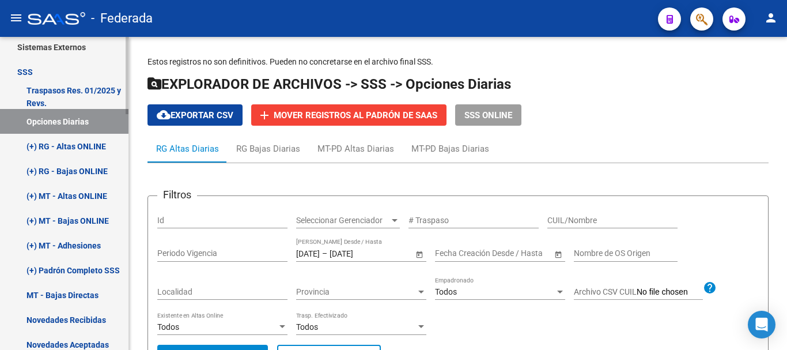
scroll to position [519, 0]
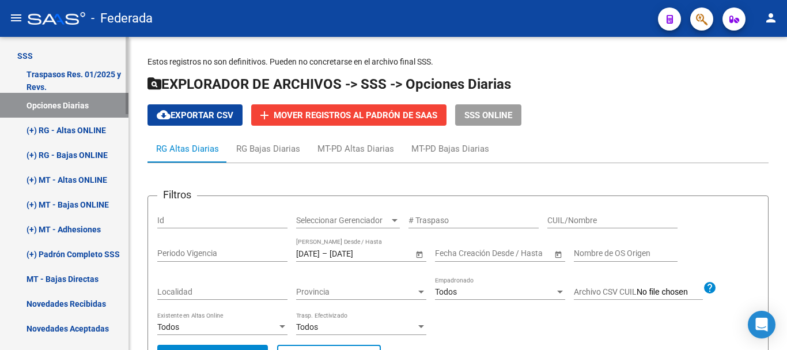
click at [73, 100] on link "Opciones Diarias" at bounding box center [64, 105] width 129 height 25
click at [565, 211] on div "CUIL/Nombre" at bounding box center [613, 216] width 130 height 23
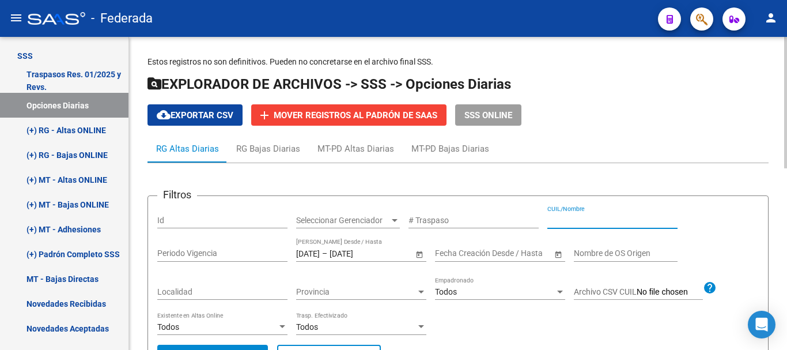
paste input "20383728682"
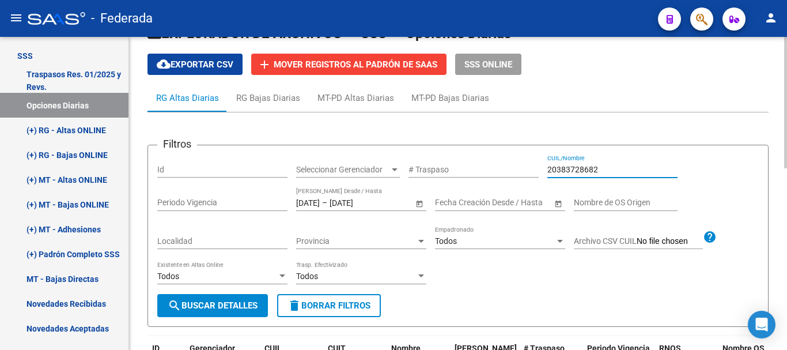
scroll to position [115, 0]
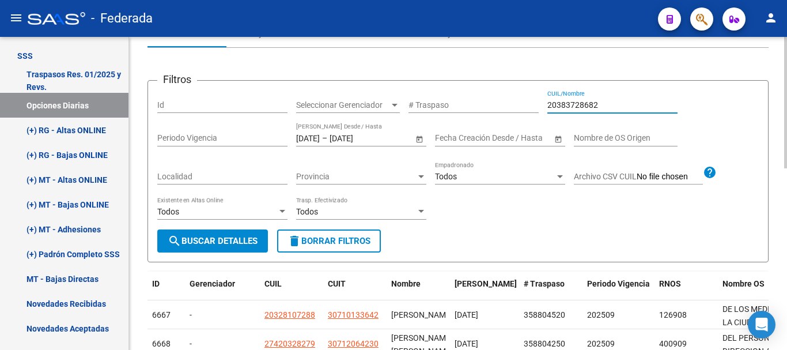
click at [220, 239] on span "search Buscar Detalles" at bounding box center [213, 241] width 90 height 10
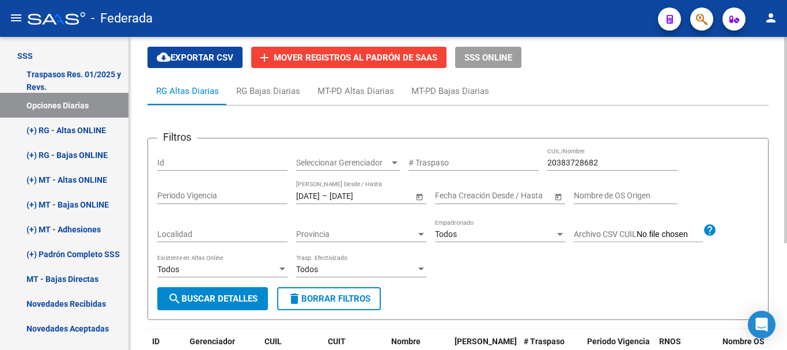
scroll to position [0, 0]
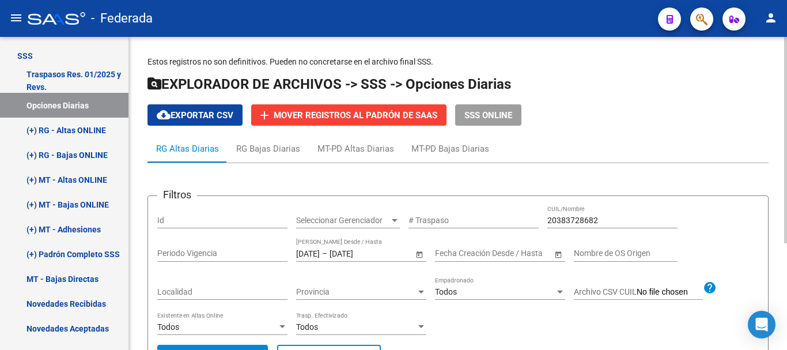
click at [555, 220] on input "20383728682" at bounding box center [613, 221] width 130 height 10
click at [596, 221] on input "20-38372868-2" at bounding box center [613, 221] width 130 height 10
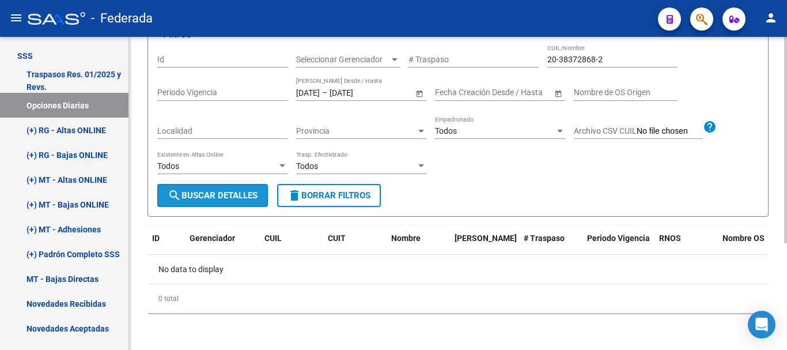
click at [198, 184] on button "search Buscar Detalles" at bounding box center [212, 195] width 111 height 23
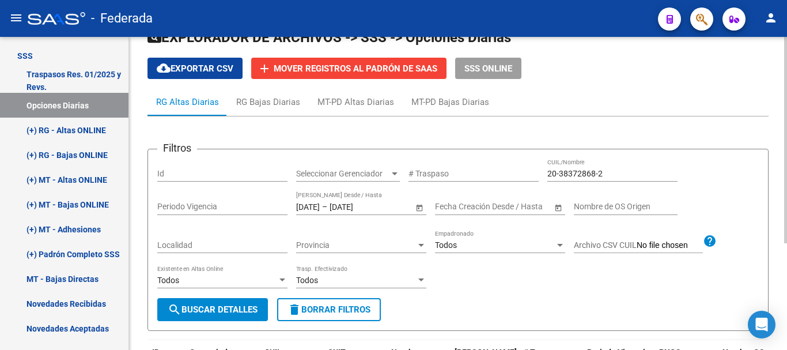
scroll to position [46, 0]
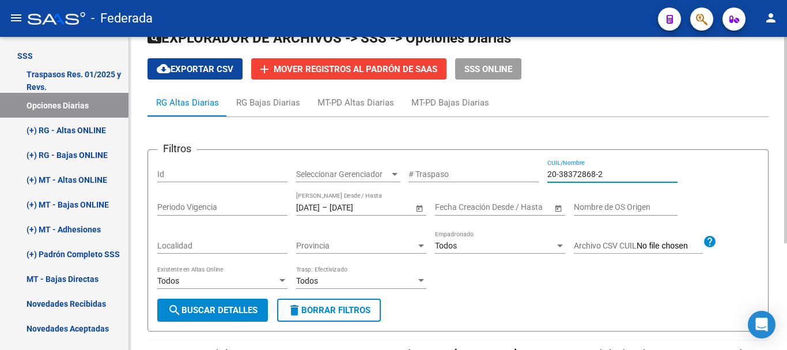
drag, startPoint x: 608, startPoint y: 178, endPoint x: 515, endPoint y: 160, distance: 94.4
click at [515, 160] on div "Filtros Id Seleccionar Gerenciador Seleccionar Gerenciador # Traspaso 20-383728…" at bounding box center [458, 229] width 602 height 140
paste input "38372868"
type input "20383728682"
click at [324, 202] on div "[DATE] [DATE] – [DATE] [DATE] Fecha Traspaso Desde / Hasta" at bounding box center [354, 204] width 117 height 23
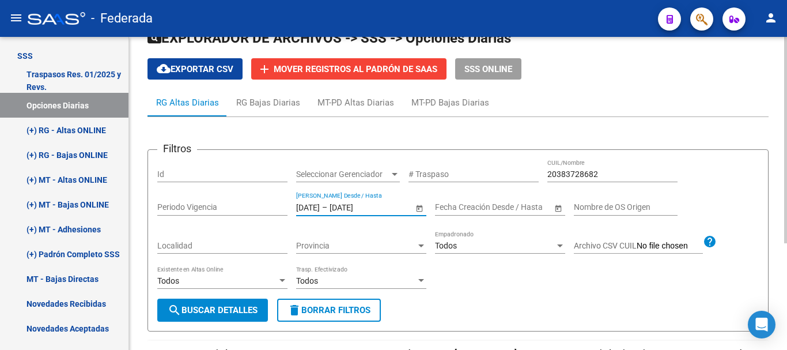
click at [320, 203] on input "[DATE]" at bounding box center [308, 207] width 24 height 10
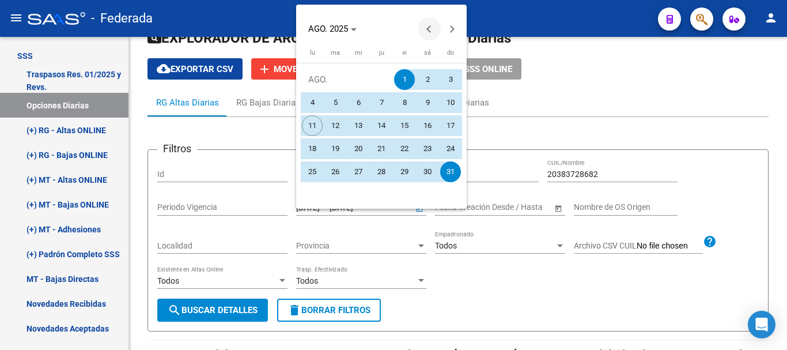
click at [434, 29] on button "Previous month" at bounding box center [429, 28] width 23 height 23
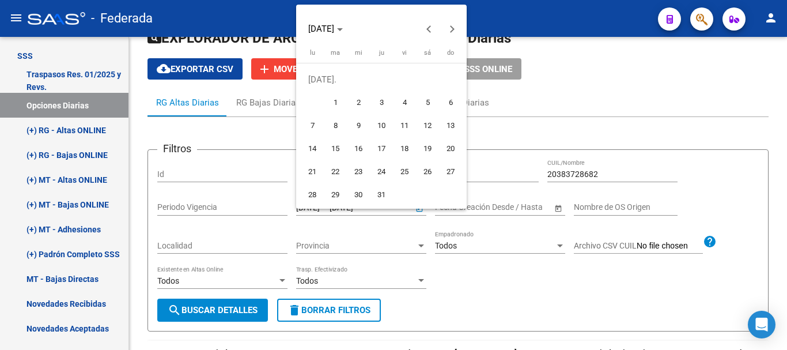
click at [337, 95] on span "1" at bounding box center [335, 102] width 21 height 21
type input "[DATE]"
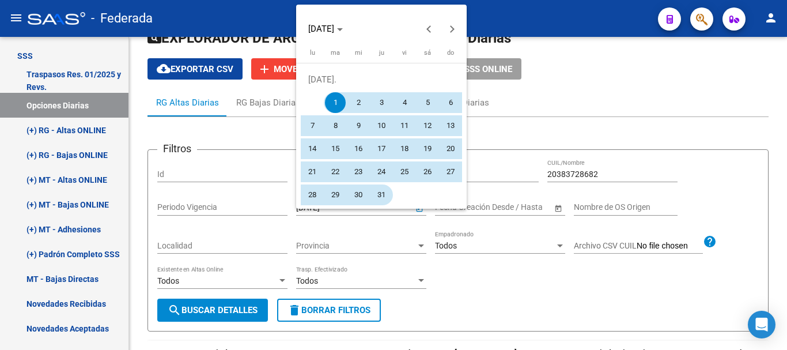
click at [380, 187] on span "31" at bounding box center [381, 194] width 21 height 21
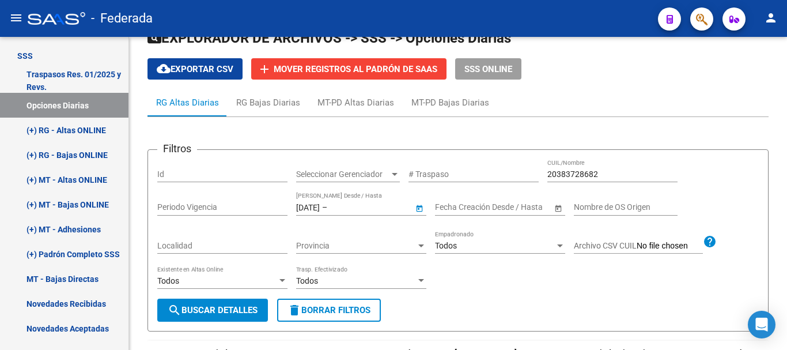
type input "[DATE]"
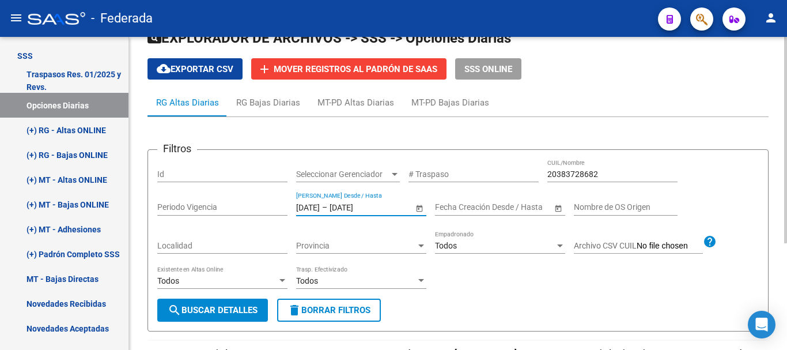
click at [242, 307] on span "search Buscar Detalles" at bounding box center [213, 310] width 90 height 10
click at [309, 205] on input "[DATE]" at bounding box center [308, 207] width 24 height 10
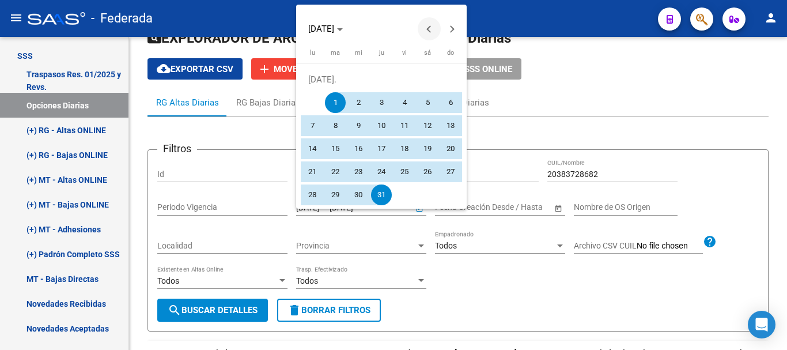
click at [425, 29] on span "Previous month" at bounding box center [429, 28] width 23 height 23
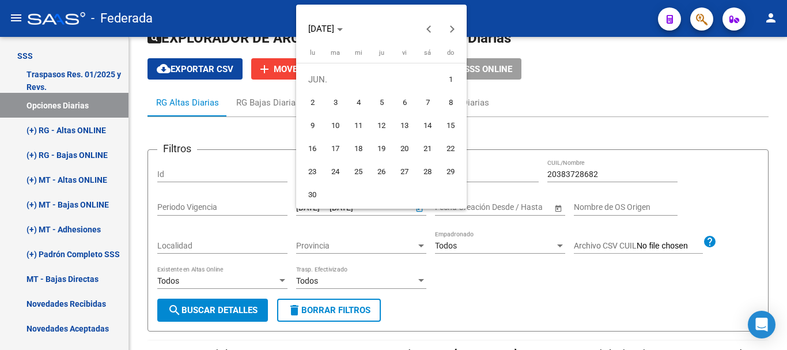
click at [451, 79] on span "1" at bounding box center [450, 79] width 21 height 21
type input "[DATE]"
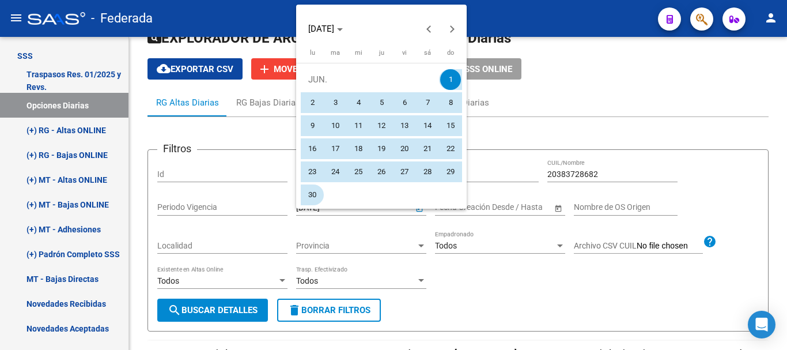
click at [314, 192] on span "30" at bounding box center [312, 194] width 21 height 21
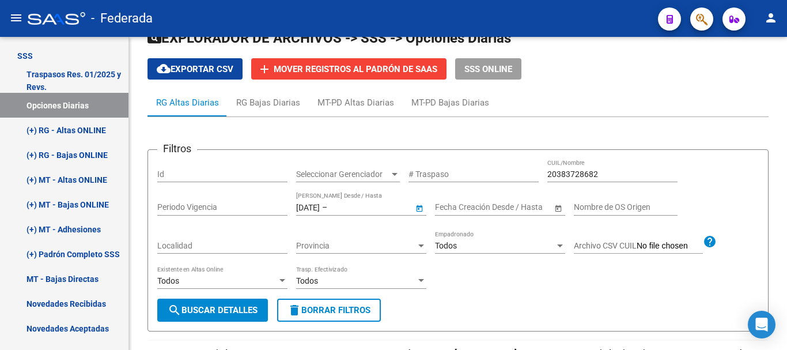
type input "[DATE]"
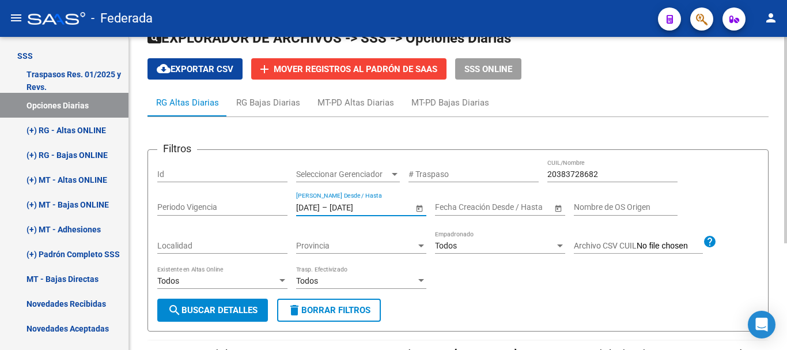
click at [240, 312] on span "search Buscar Detalles" at bounding box center [213, 310] width 90 height 10
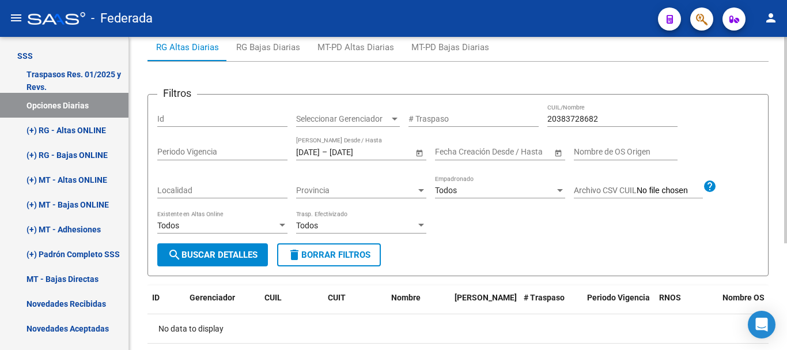
scroll to position [161, 0]
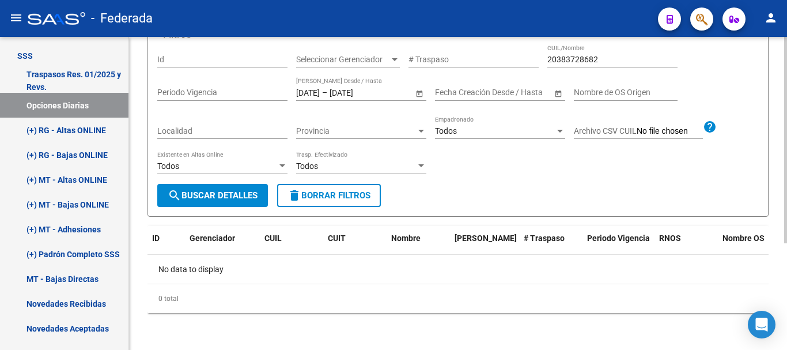
click at [316, 88] on input "[DATE]" at bounding box center [308, 93] width 24 height 10
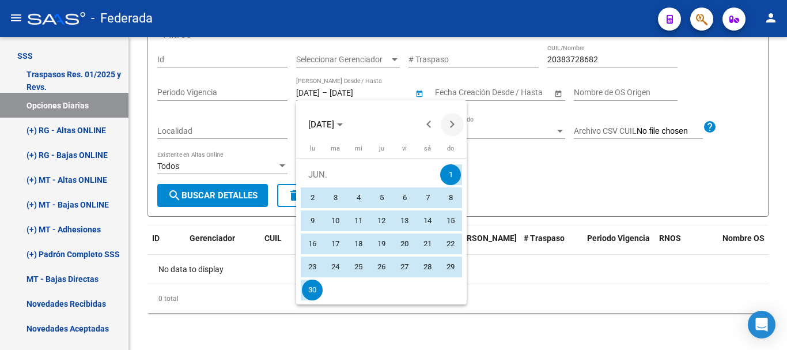
click at [451, 128] on span "Next month" at bounding box center [452, 124] width 23 height 23
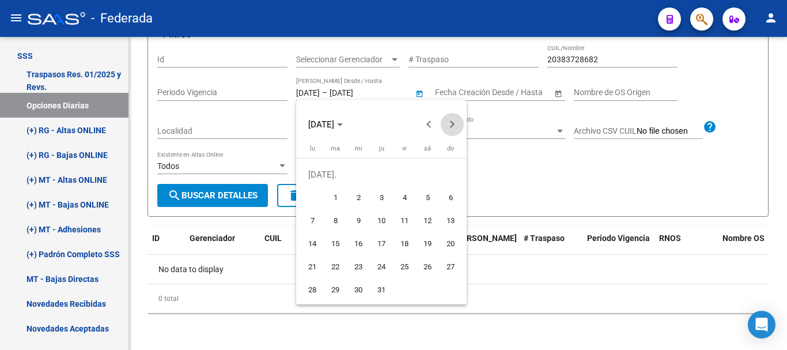
click at [455, 127] on span "Next month" at bounding box center [452, 124] width 23 height 23
click at [406, 169] on span "1" at bounding box center [404, 174] width 21 height 21
type input "[DATE]"
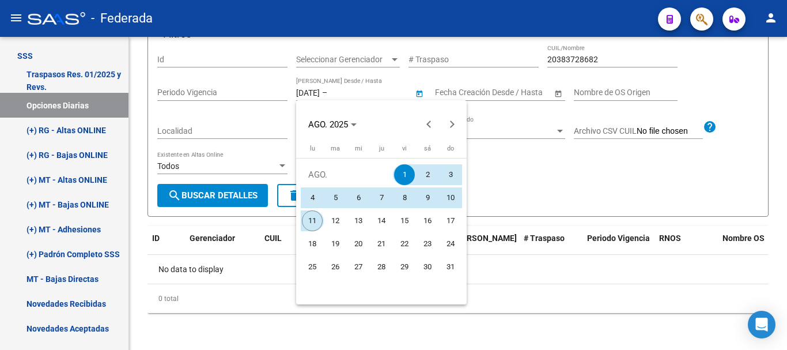
click at [315, 220] on span "11" at bounding box center [312, 220] width 21 height 21
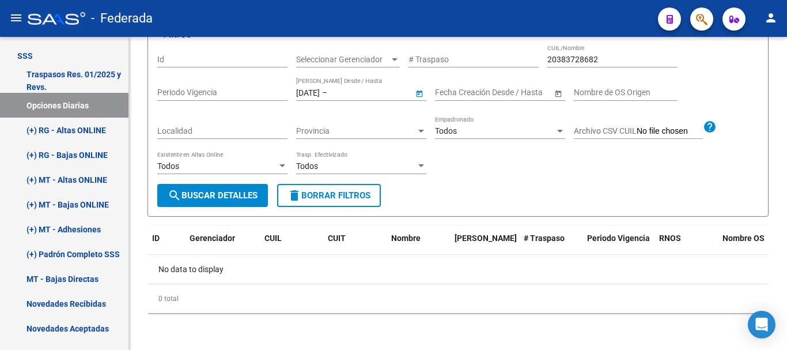
type input "[DATE]"
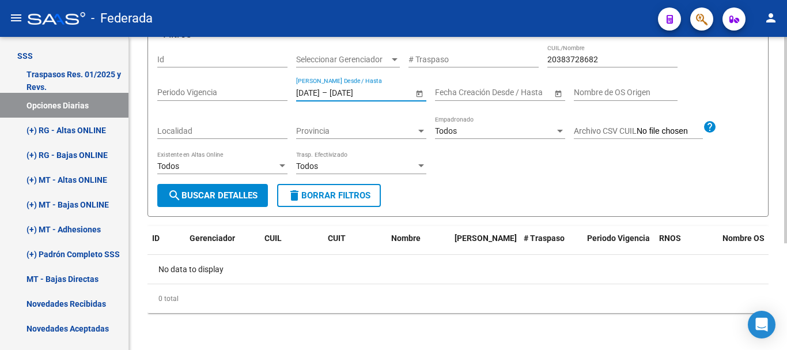
click at [237, 197] on span "search Buscar Detalles" at bounding box center [213, 195] width 90 height 10
